Goal: Transaction & Acquisition: Obtain resource

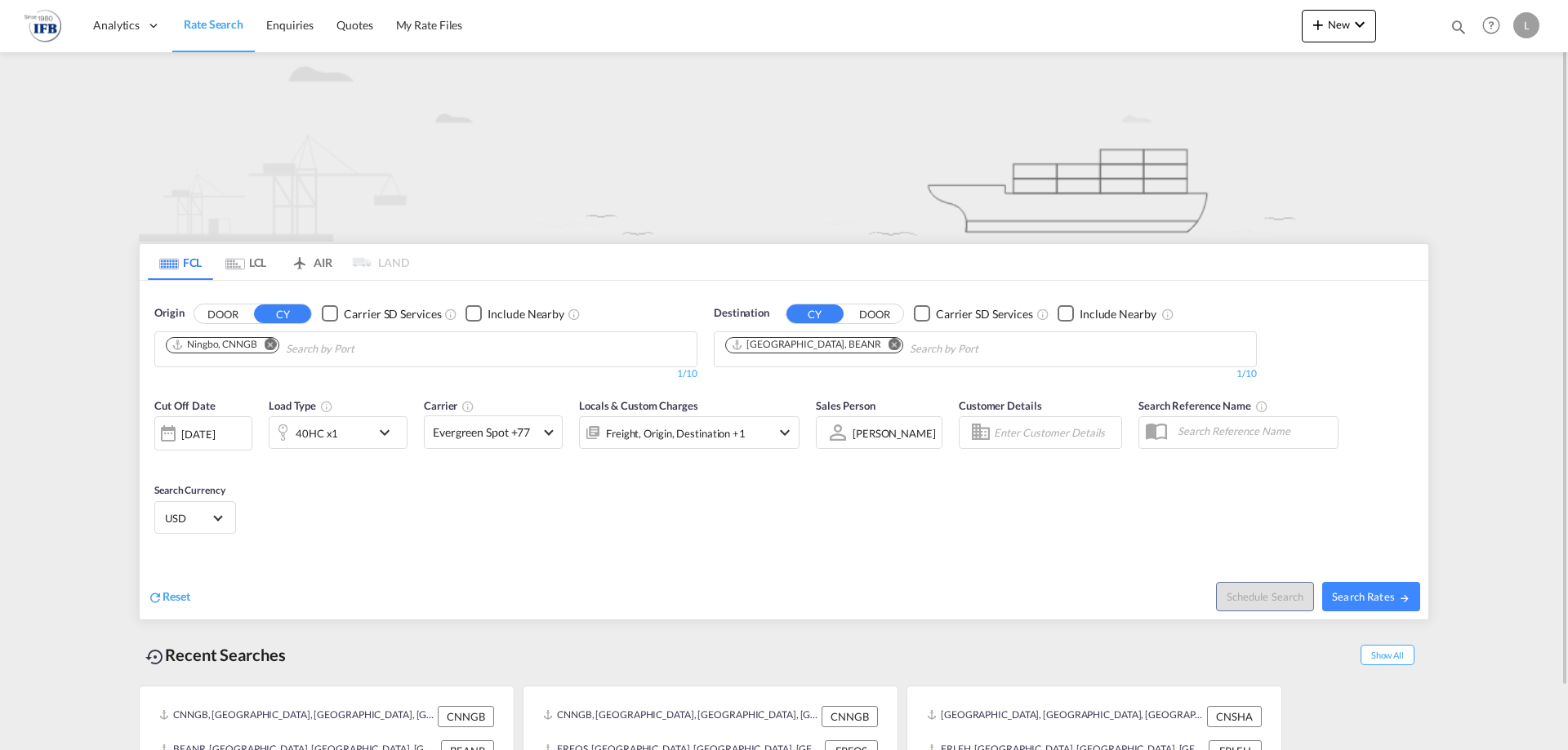
click at [330, 362] on md-chips "Ningbo, CNNGB" at bounding box center [426, 350] width 542 height 35
click at [256, 344] on button "Remove" at bounding box center [265, 346] width 24 height 16
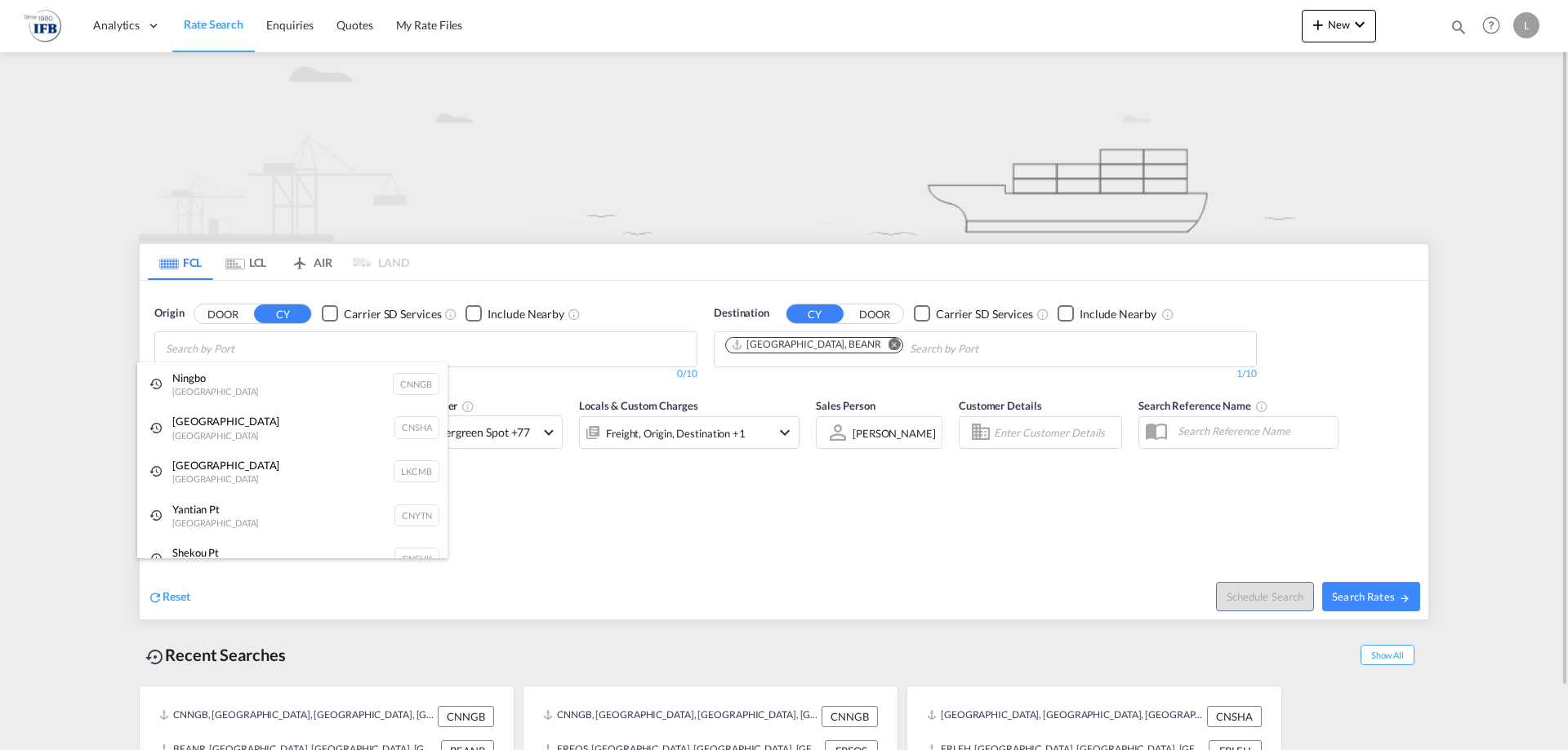
click at [273, 343] on body "Analytics Reports Rate Search Enquiries Quotes My Rate Files Analytics" at bounding box center [784, 375] width 1568 height 750
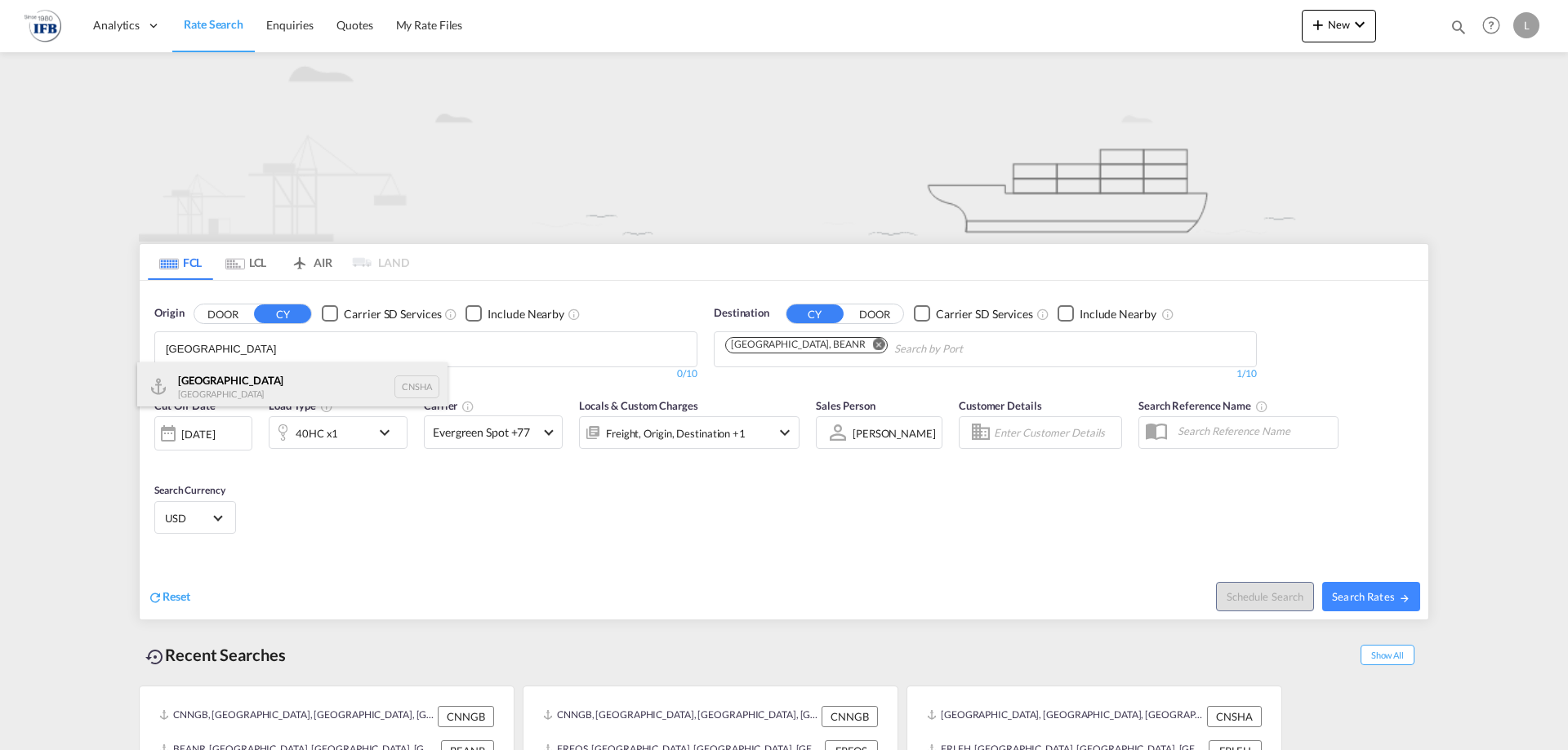
type input "[GEOGRAPHIC_DATA]"
click at [254, 382] on div "Shanghai [GEOGRAPHIC_DATA] CNSHA" at bounding box center [292, 387] width 311 height 49
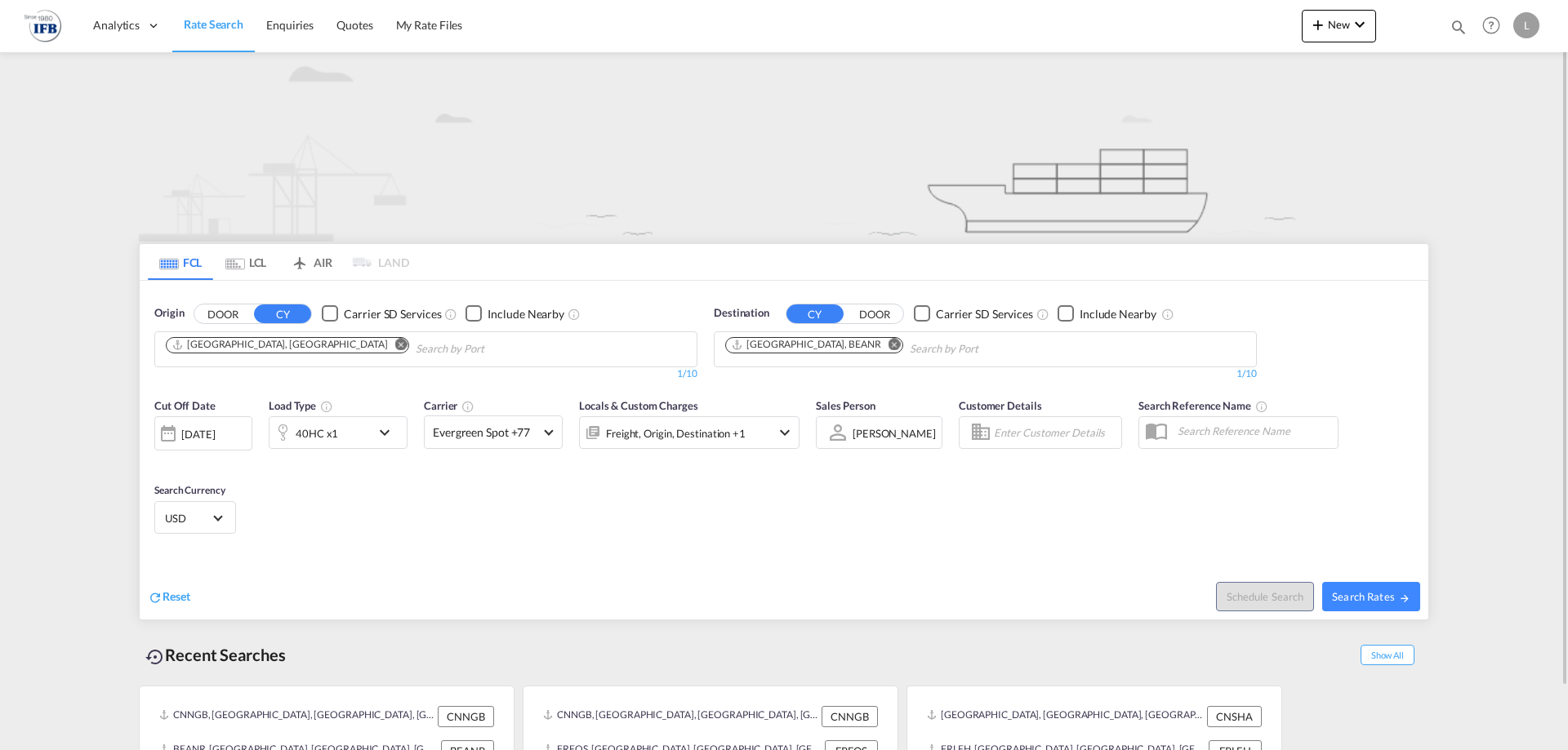
click at [889, 344] on md-icon "Remove" at bounding box center [895, 344] width 13 height 13
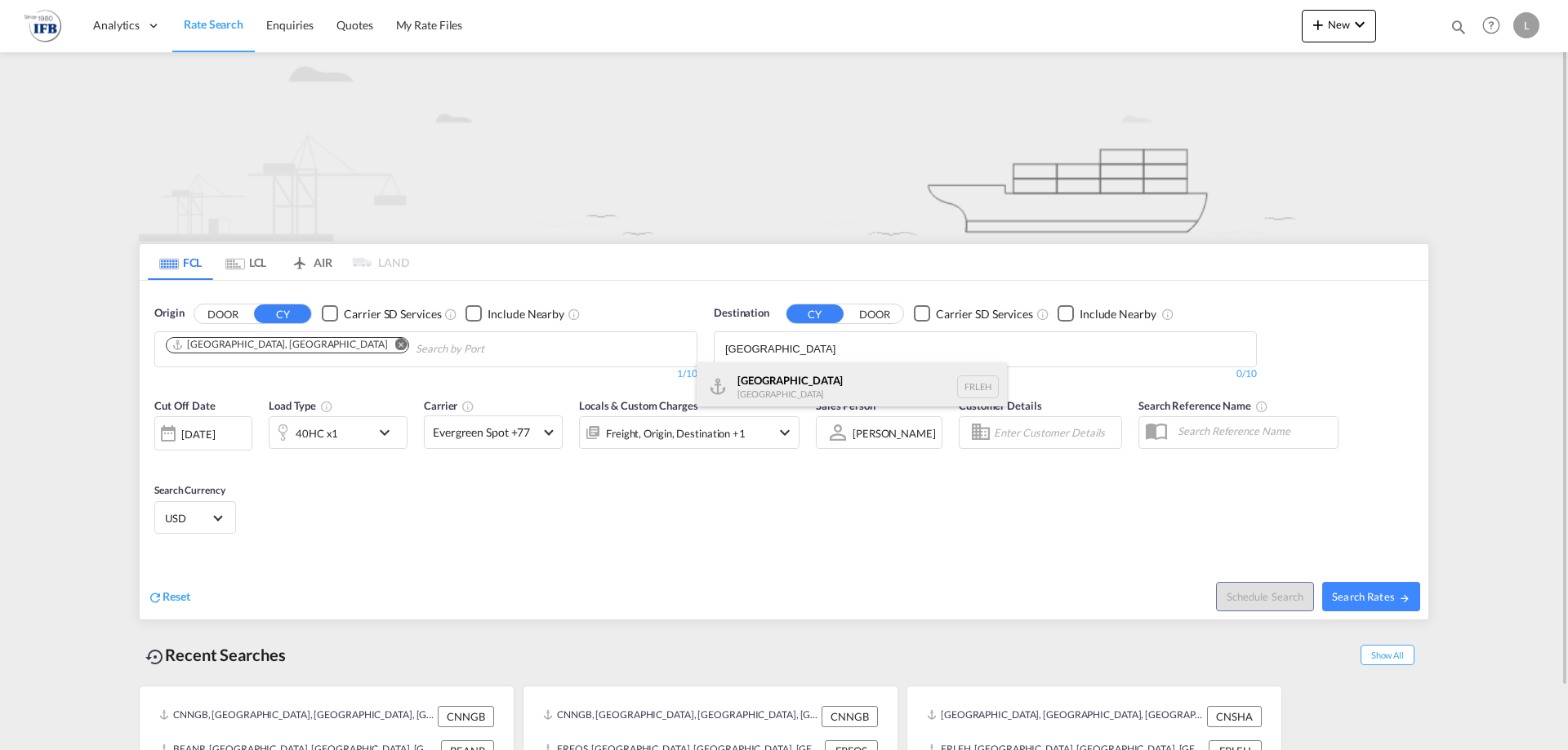
type input "[GEOGRAPHIC_DATA]"
click at [771, 365] on div "[GEOGRAPHIC_DATA] FRLEH" at bounding box center [852, 387] width 311 height 49
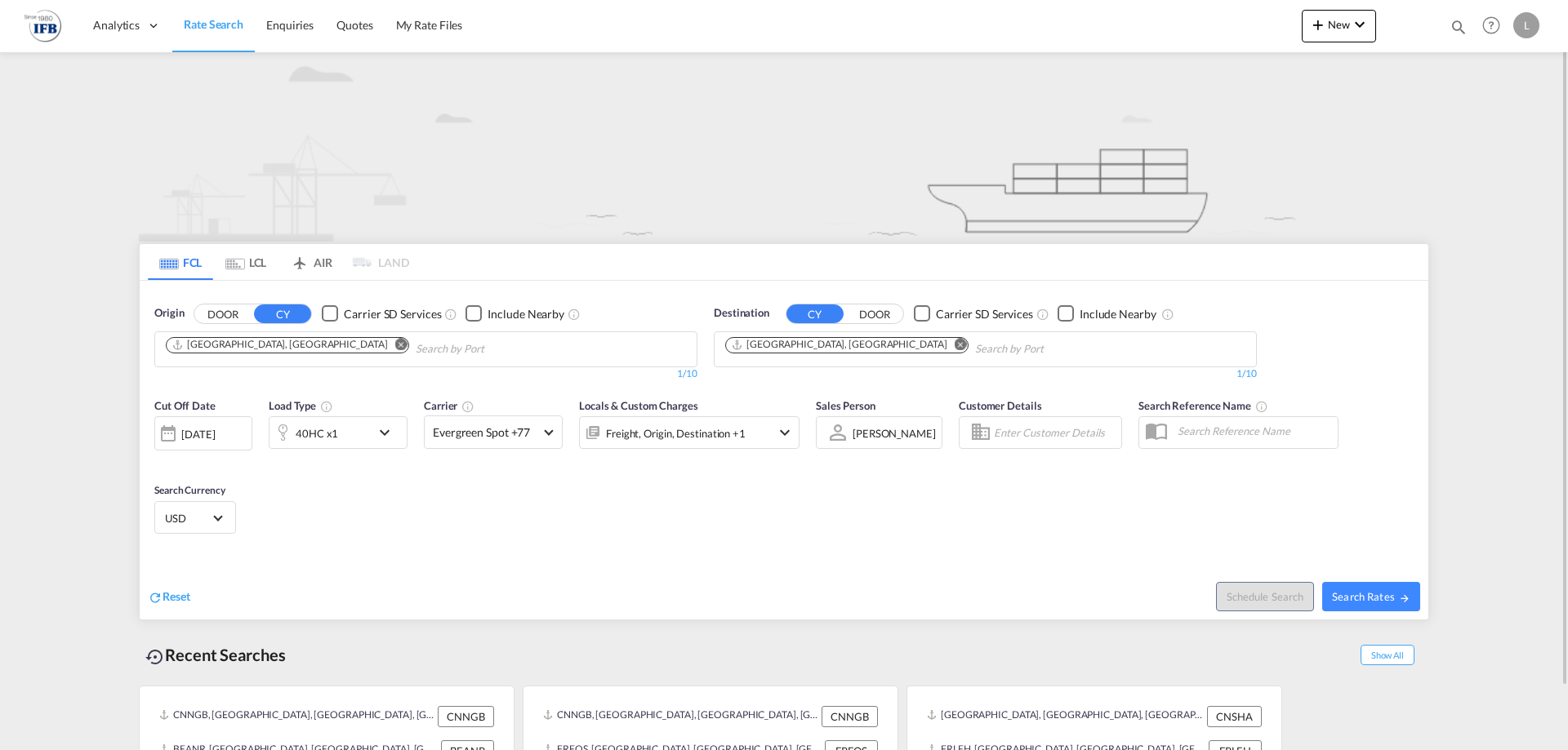
click at [1351, 596] on span "Search Rates" at bounding box center [1371, 597] width 78 height 13
type input "CNSHA to FRLEH / [DATE]"
